Goal: Task Accomplishment & Management: Manage account settings

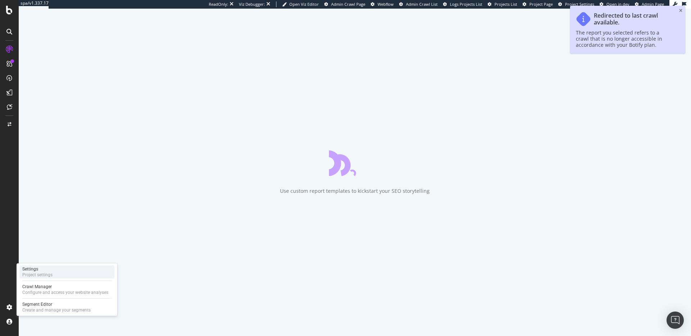
click at [47, 268] on div "Settings" at bounding box center [37, 269] width 30 height 6
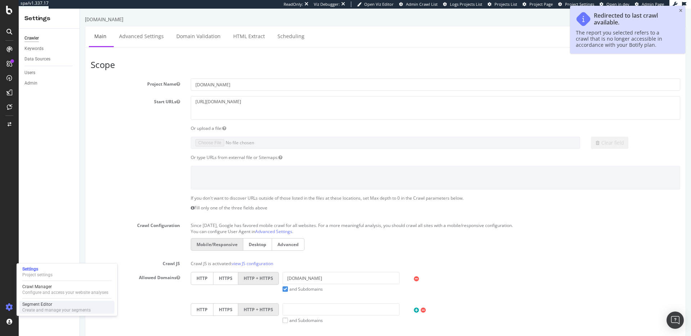
click at [42, 303] on div "Segment Editor" at bounding box center [56, 305] width 68 height 6
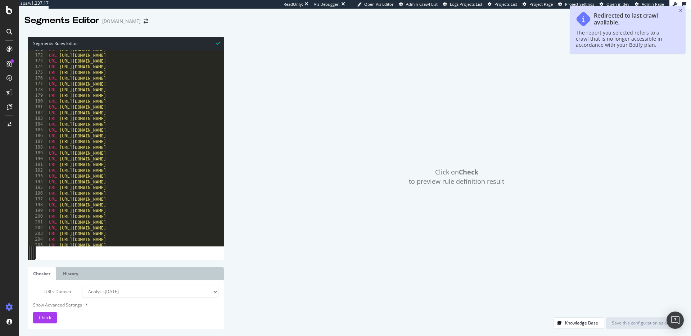
scroll to position [840, 0]
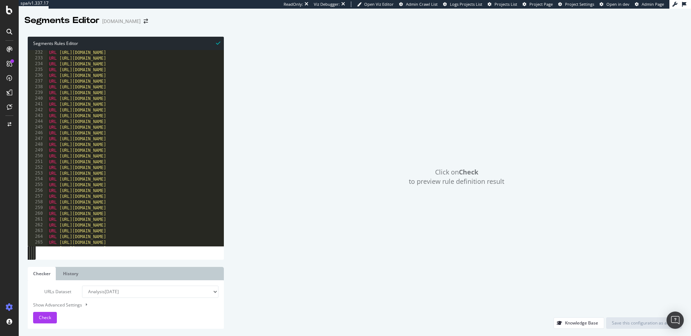
click at [143, 124] on div "URL [URL][DOMAIN_NAME] URL [URL][DOMAIN_NAME] URL [URL][DOMAIN_NAME] URL [URL][…" at bounding box center [171, 154] width 247 height 208
click at [163, 110] on div "URL [URL][DOMAIN_NAME] URL [URL][DOMAIN_NAME] URL [URL][DOMAIN_NAME] URL [URL][…" at bounding box center [171, 154] width 247 height 208
type textarea "URL [URL][DOMAIN_NAME]"
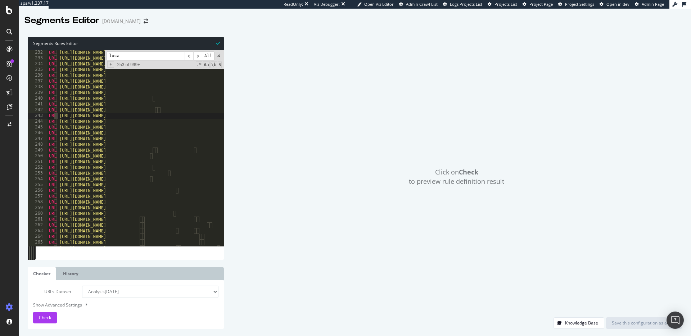
scroll to position [953, 0]
type input "locations"
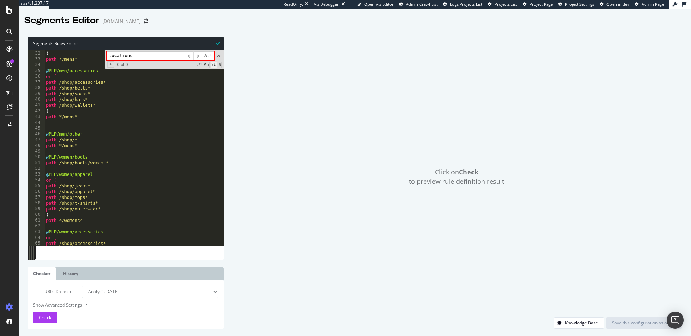
scroll to position [0, 0]
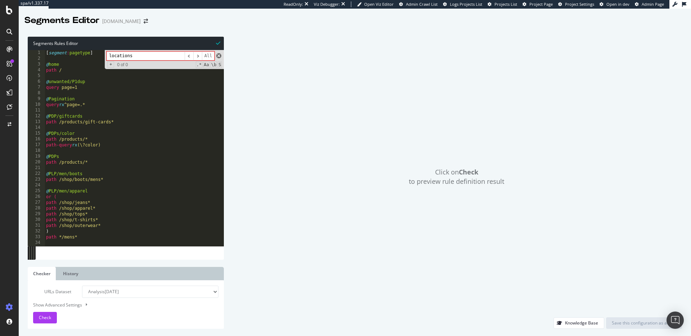
click at [219, 53] on span at bounding box center [218, 55] width 5 height 5
type textarea "URL [URL][DOMAIN_NAME]"
